Goal: Check status: Check status

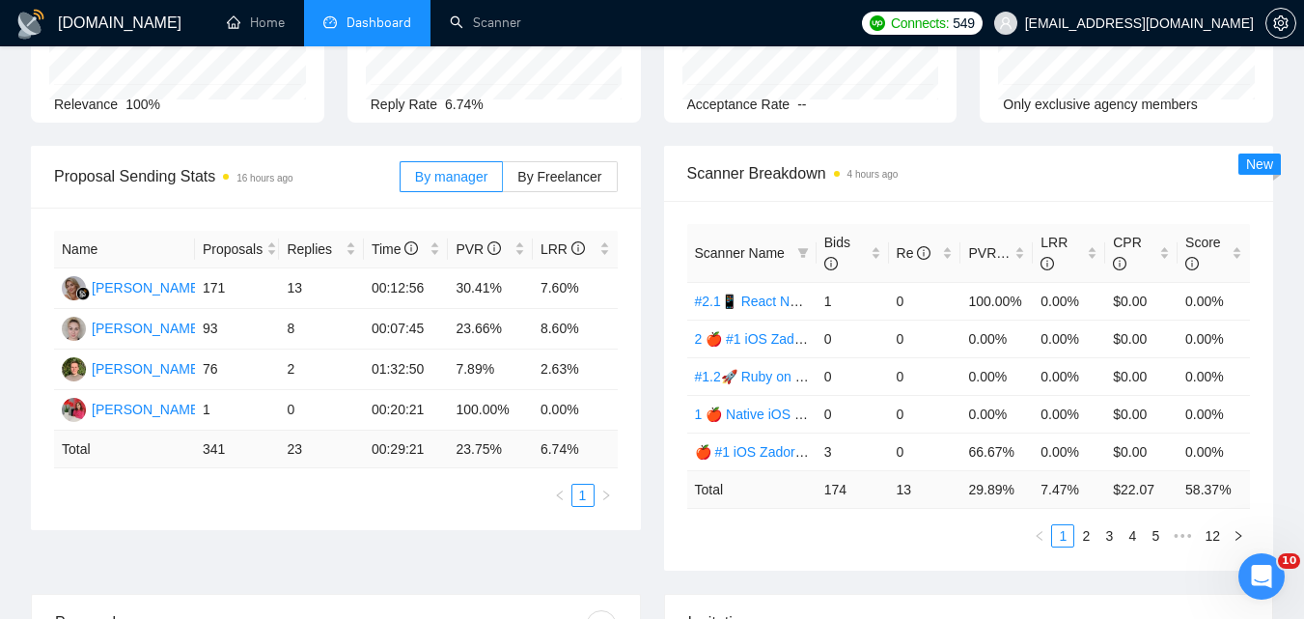
scroll to position [193, 0]
click at [1088, 536] on link "2" at bounding box center [1086, 536] width 21 height 21
click at [1106, 536] on link "3" at bounding box center [1109, 536] width 21 height 21
click at [1133, 540] on link "4" at bounding box center [1132, 536] width 21 height 21
click at [1135, 540] on link "5" at bounding box center [1132, 536] width 21 height 21
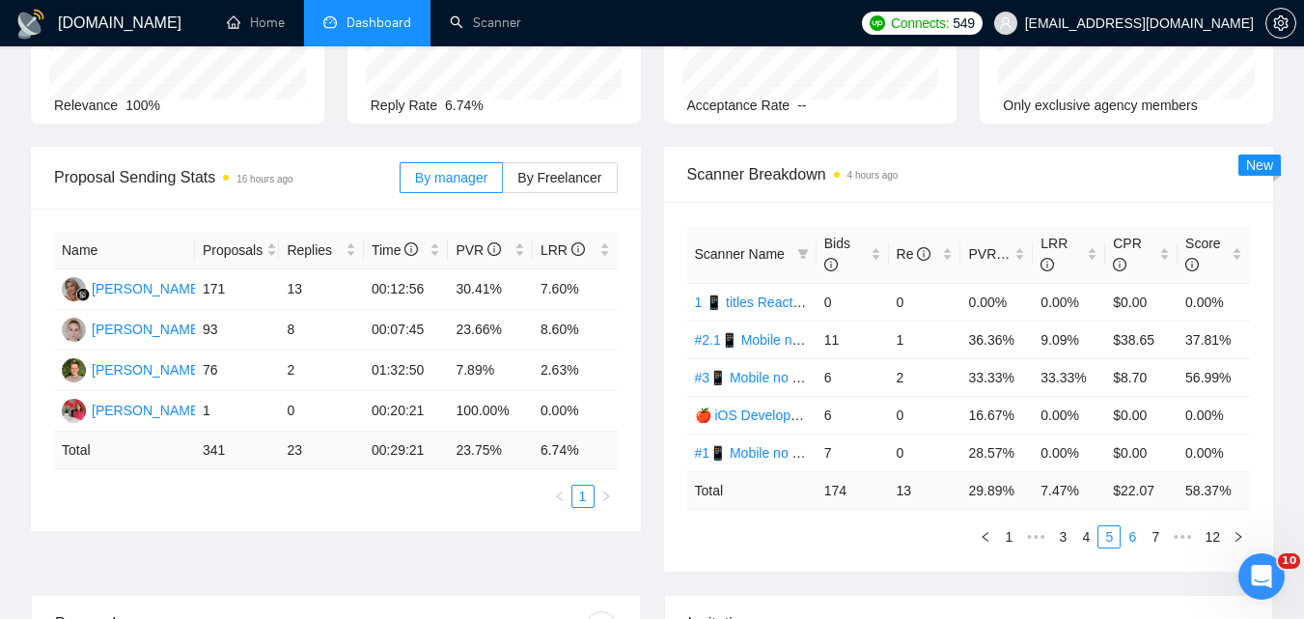
click at [1134, 540] on link "6" at bounding box center [1132, 536] width 21 height 21
click at [1134, 540] on link "7" at bounding box center [1132, 536] width 21 height 21
click at [1134, 540] on link "8" at bounding box center [1132, 536] width 21 height 21
click at [1133, 541] on link "9" at bounding box center [1127, 536] width 21 height 21
click at [1163, 536] on link "10" at bounding box center [1155, 536] width 27 height 21
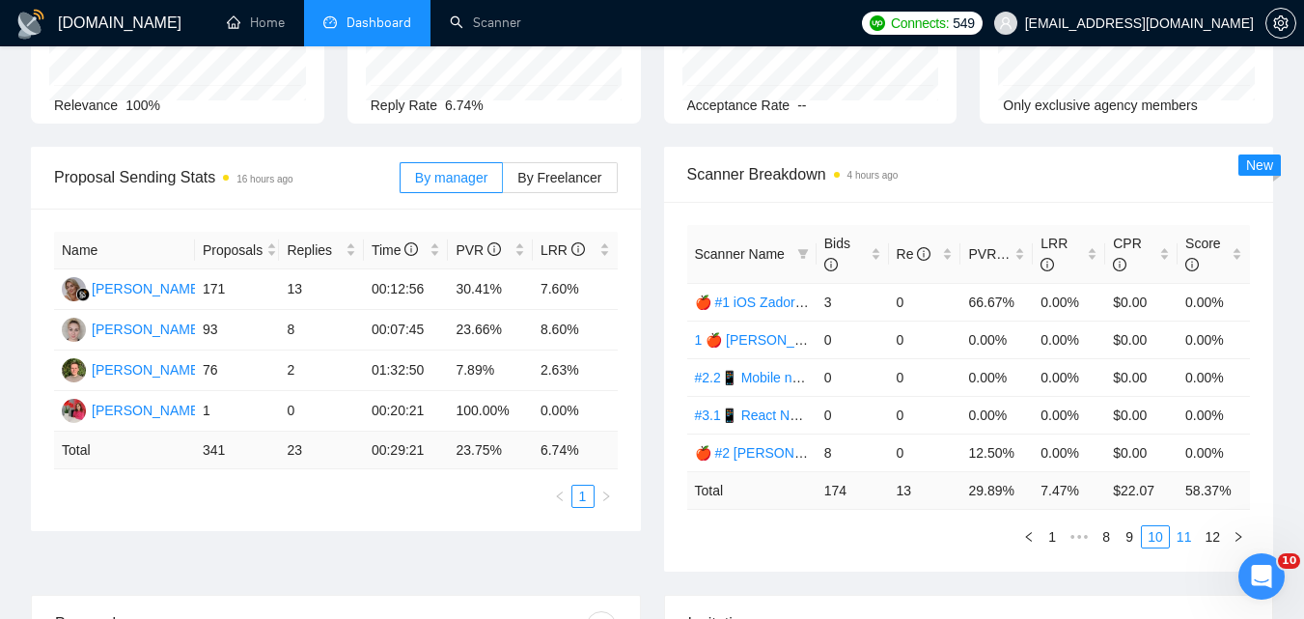
click at [1184, 534] on link "11" at bounding box center [1184, 536] width 27 height 21
click at [1219, 536] on link "12" at bounding box center [1212, 536] width 27 height 21
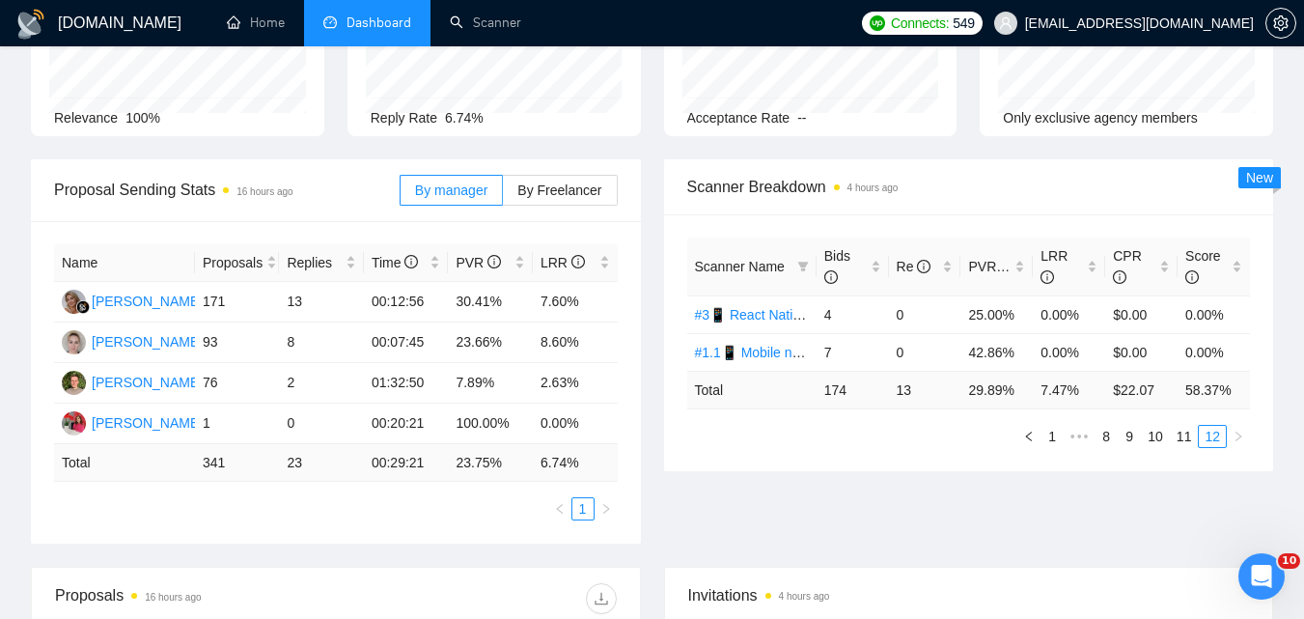
scroll to position [193, 0]
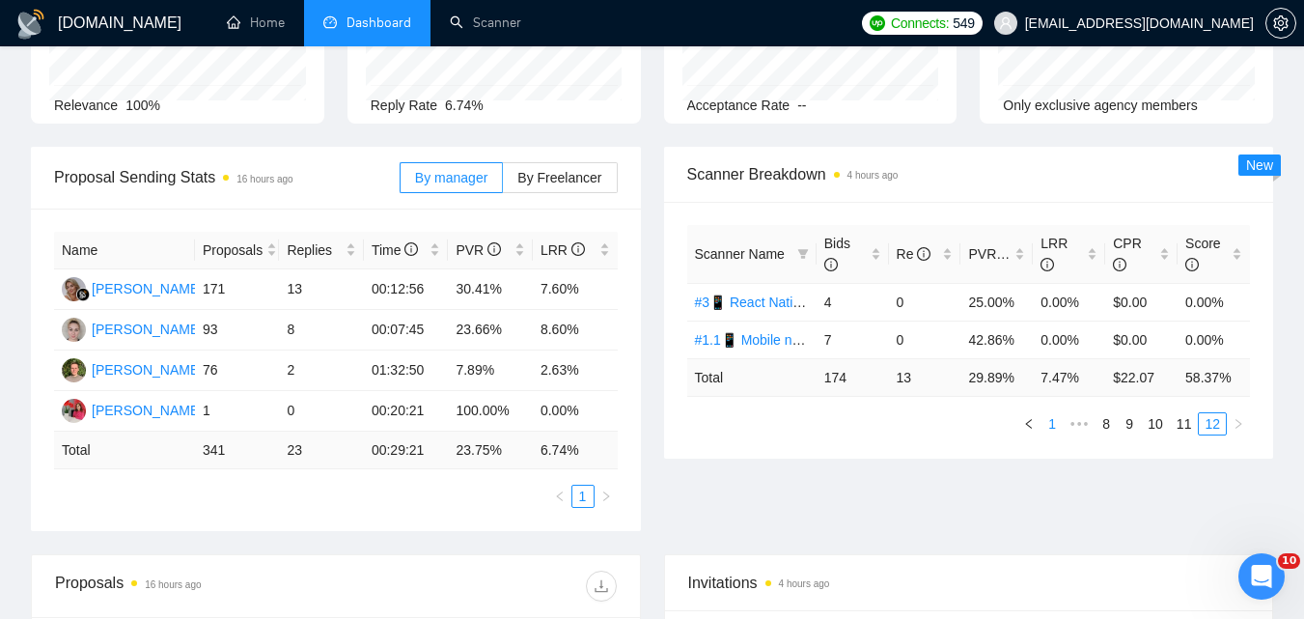
click at [1054, 426] on link "1" at bounding box center [1052, 423] width 21 height 21
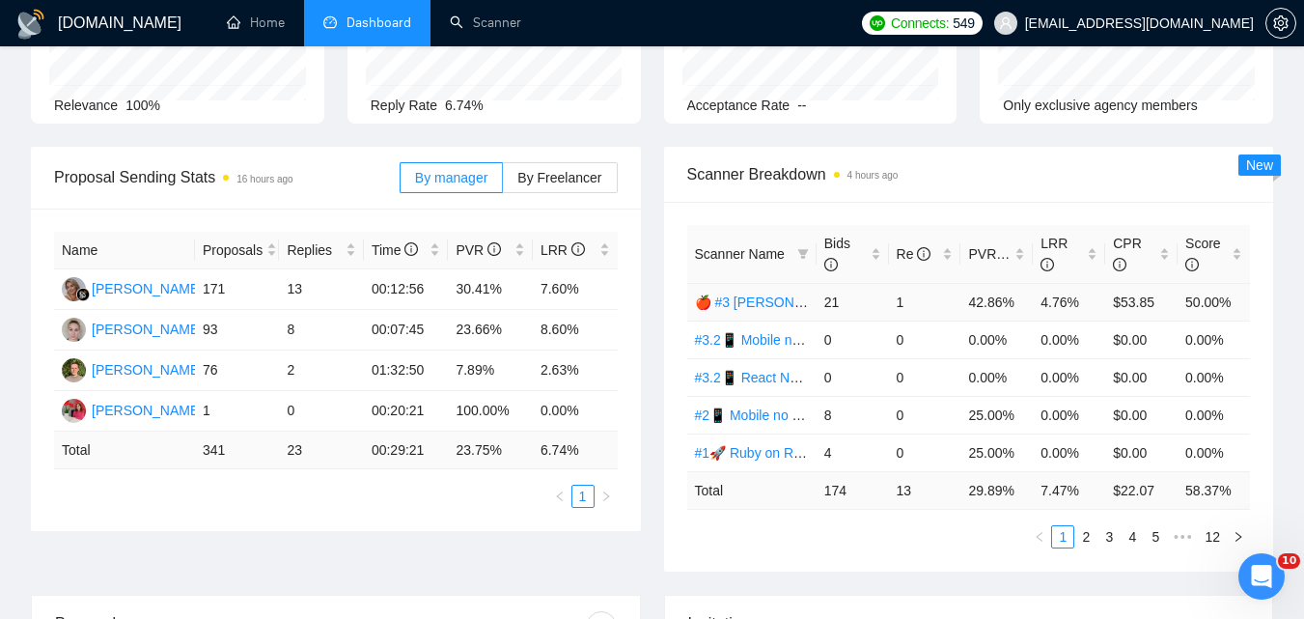
click at [720, 300] on link "🍎 #3 [PERSON_NAME] (Tam)" at bounding box center [789, 301] width 188 height 15
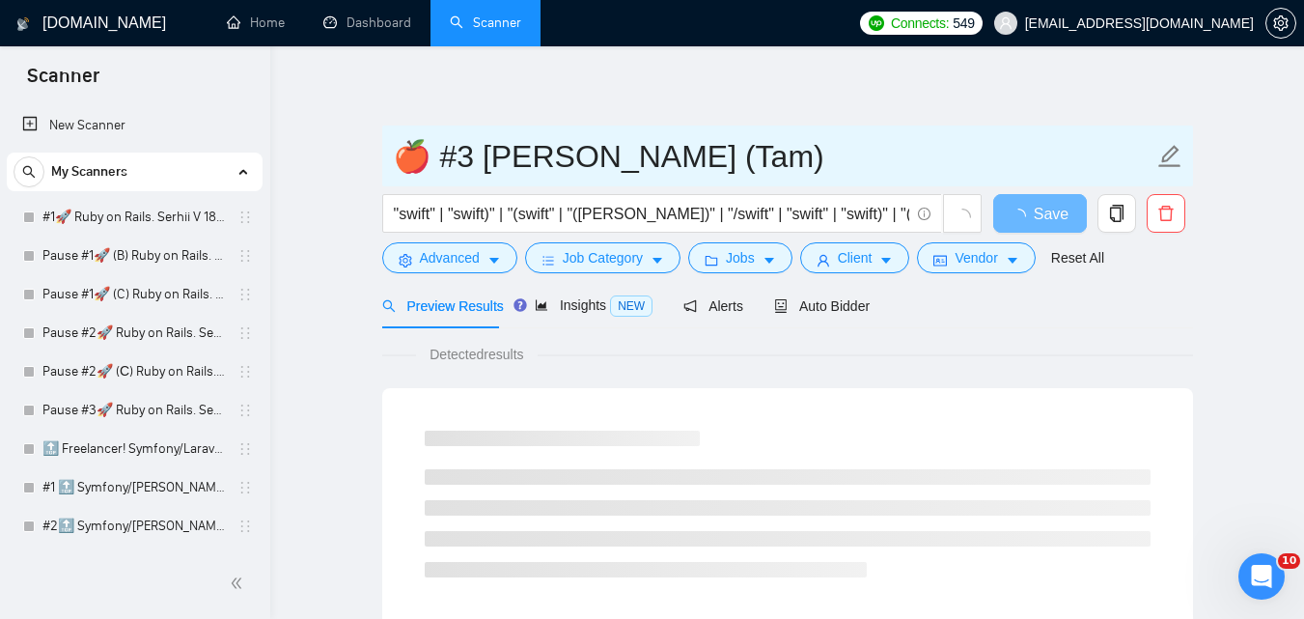
drag, startPoint x: 444, startPoint y: 157, endPoint x: 843, endPoint y: 144, distance: 399.0
click at [843, 144] on input "🍎 #3 [PERSON_NAME] (Tam)" at bounding box center [773, 156] width 761 height 48
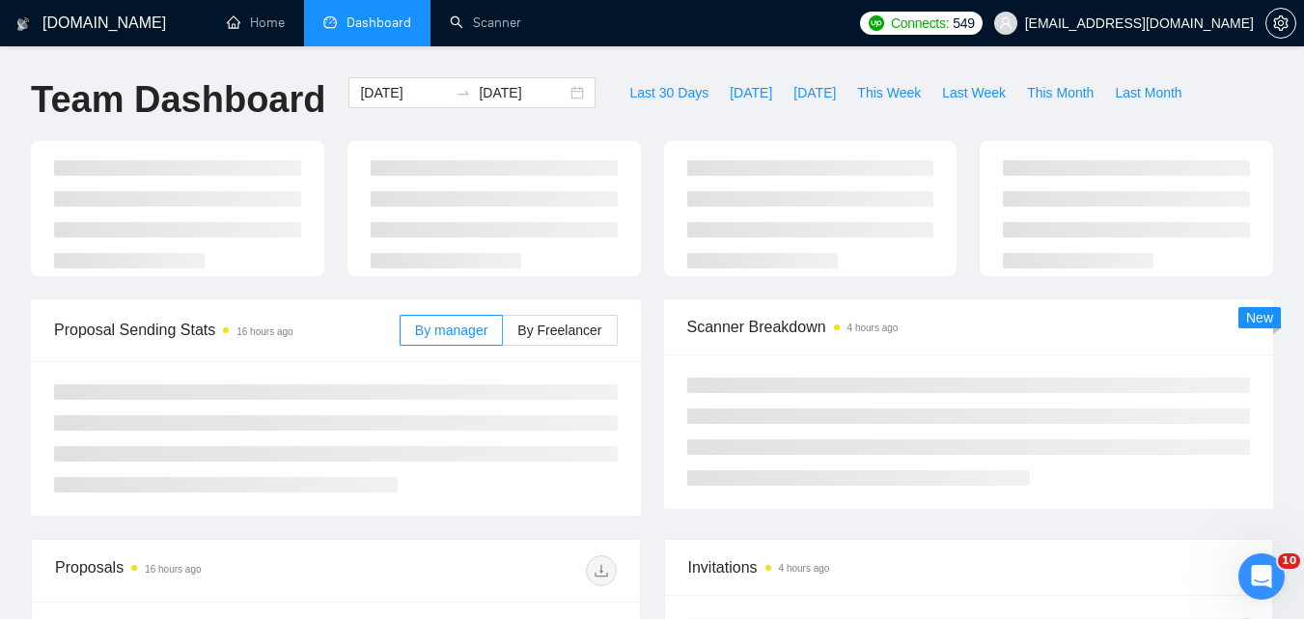
type input "[DATE]"
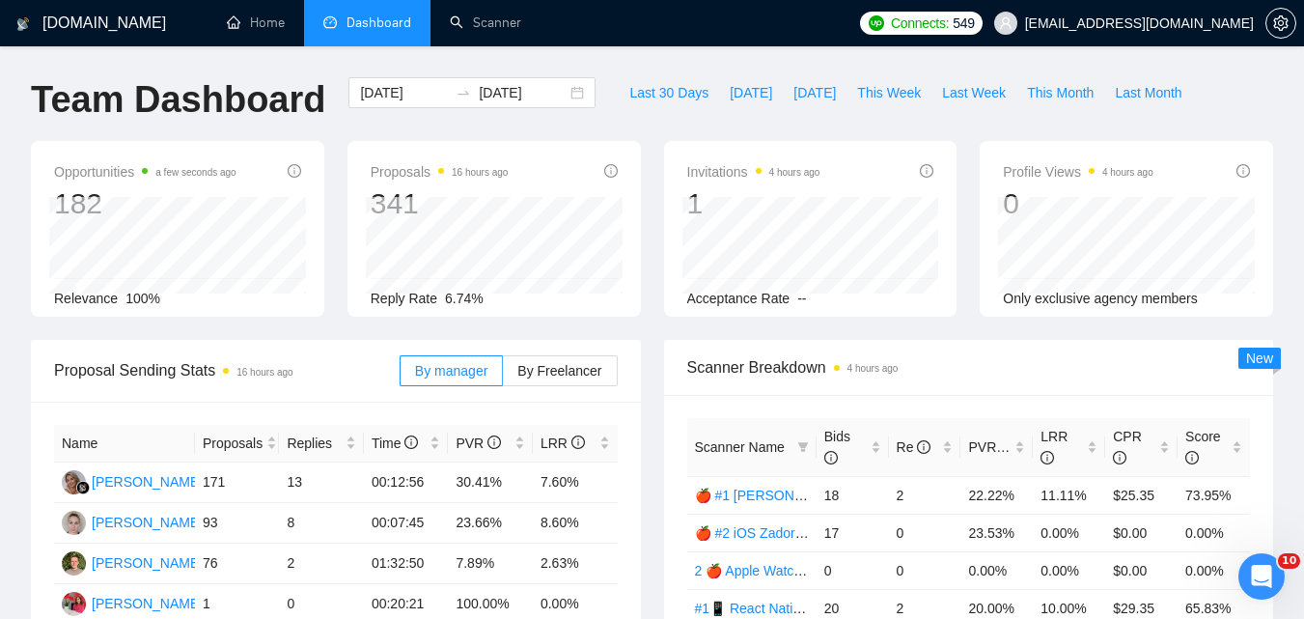
scroll to position [193, 0]
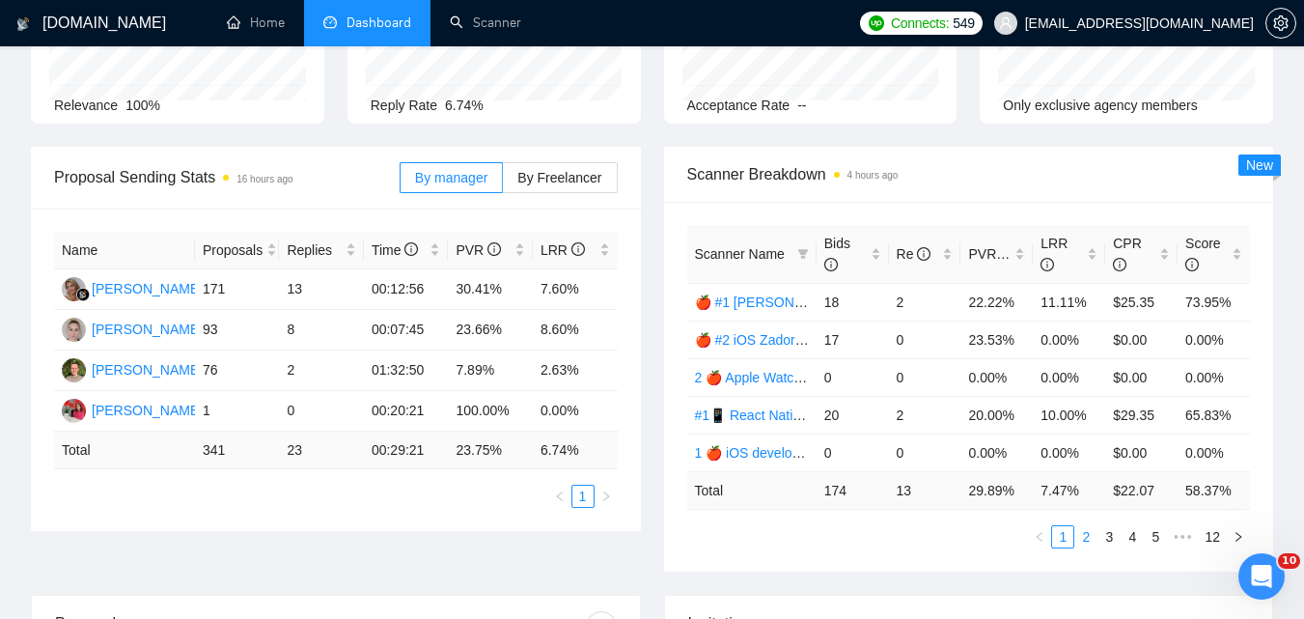
click at [1084, 532] on link "2" at bounding box center [1086, 536] width 21 height 21
click at [1102, 535] on link "3" at bounding box center [1109, 536] width 21 height 21
